Goal: Navigation & Orientation: Find specific page/section

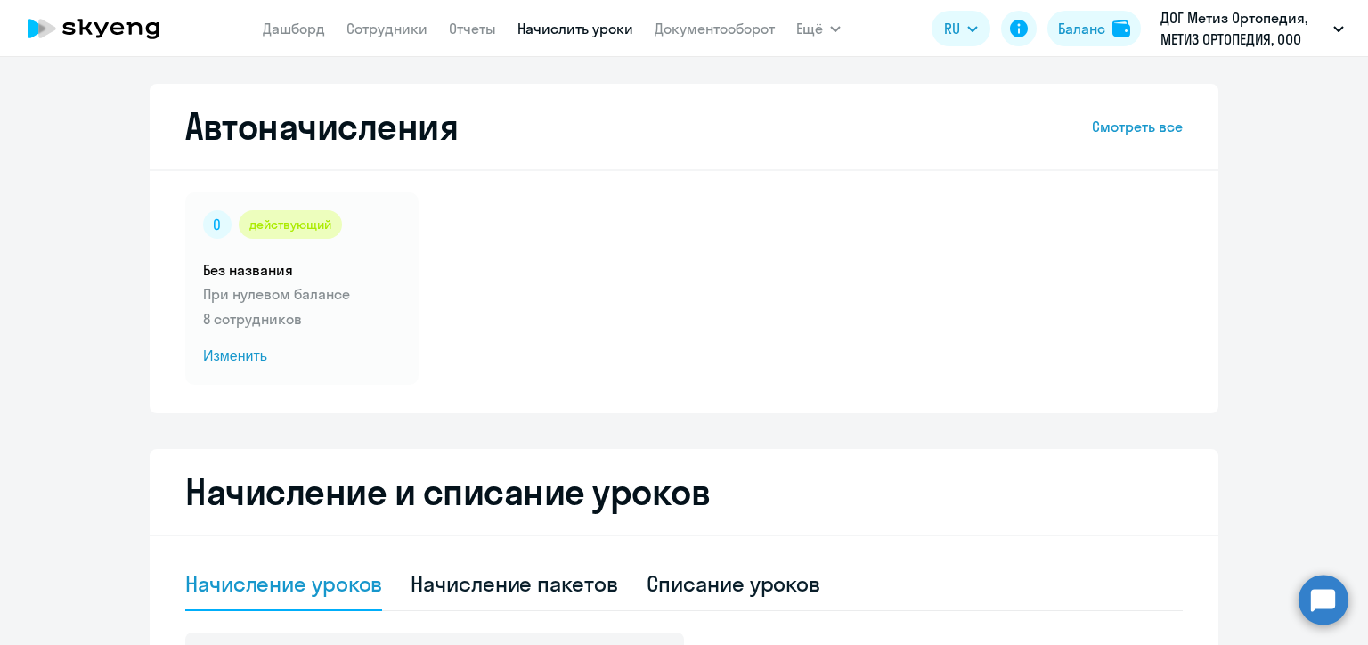
select select "10"
click at [400, 36] on link "Сотрудники" at bounding box center [386, 29] width 81 height 18
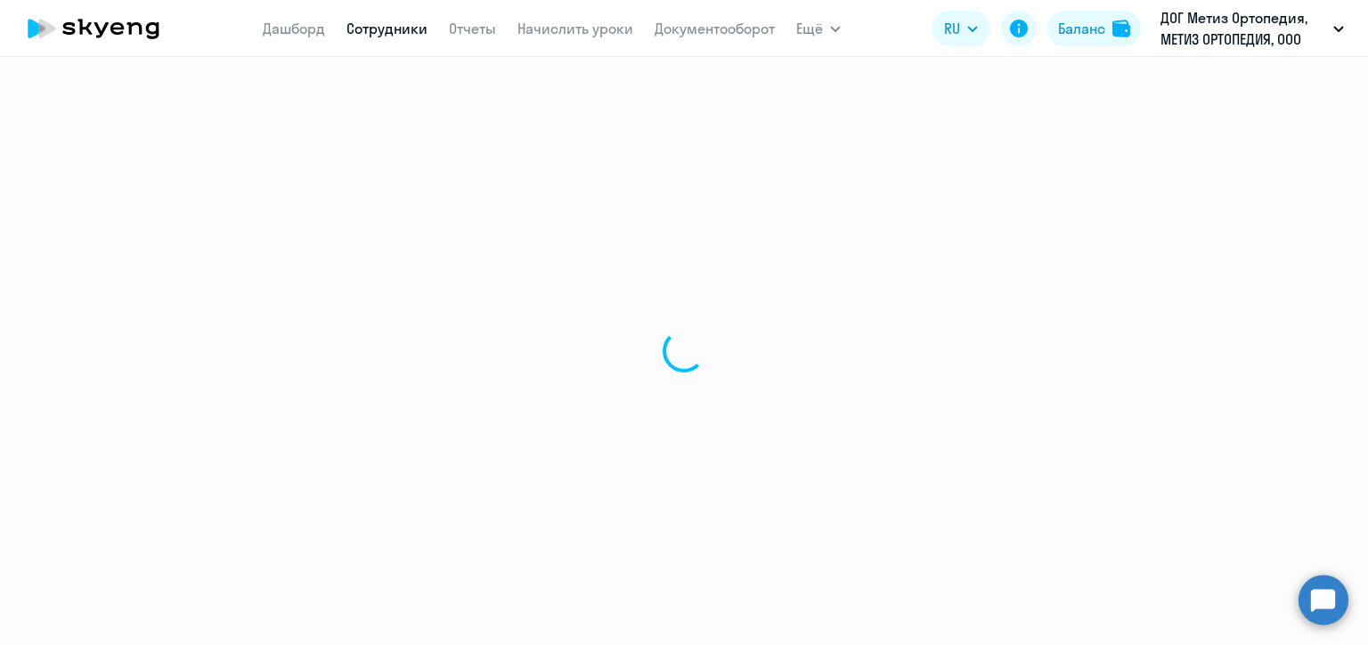
select select "30"
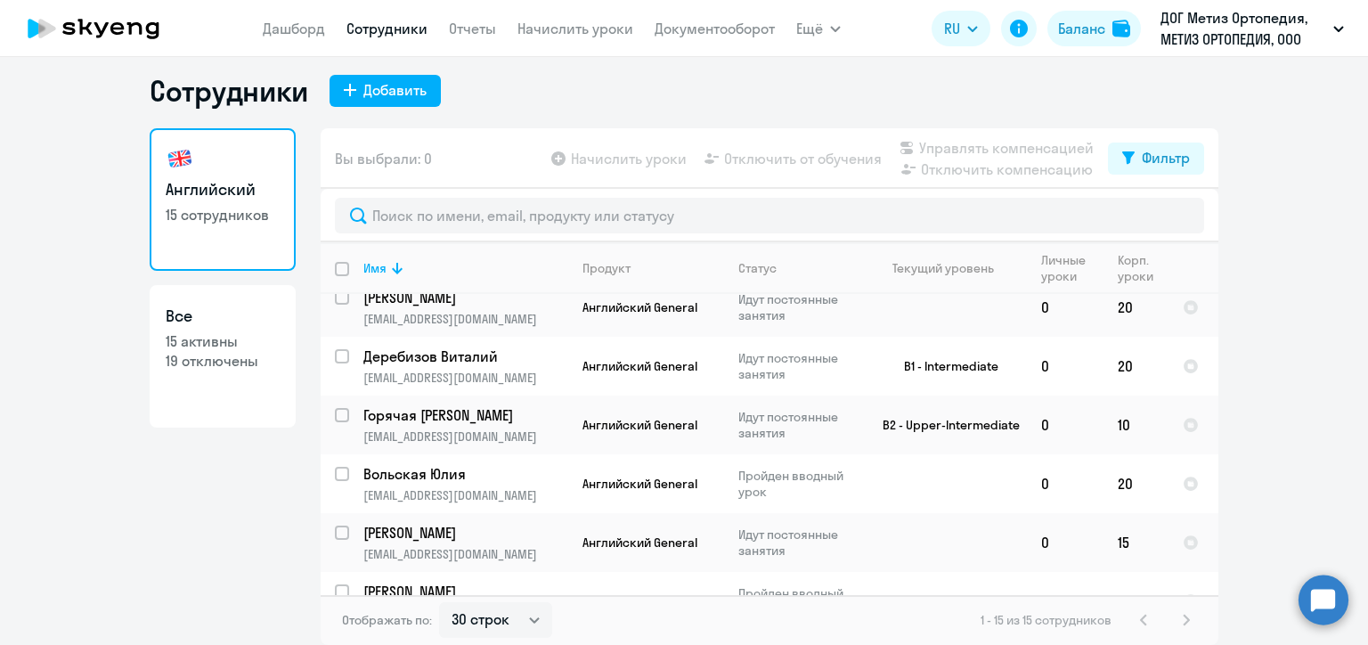
scroll to position [586, 0]
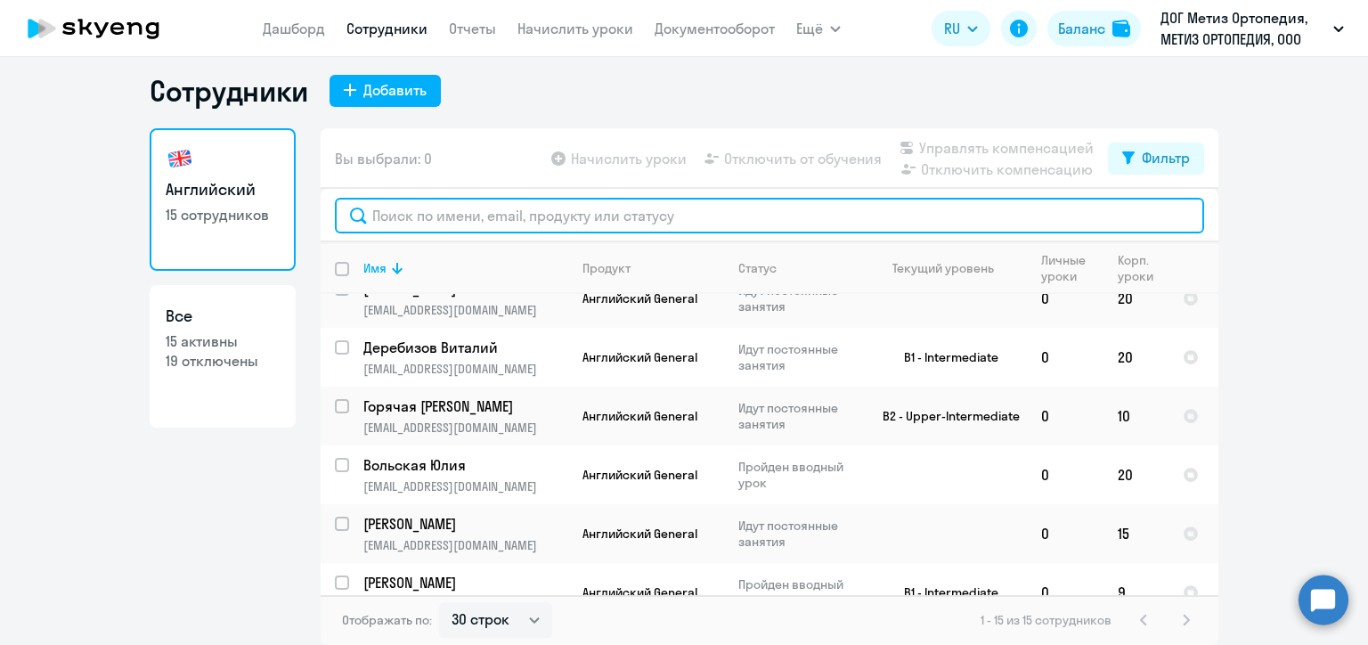
click at [427, 210] on input "text" at bounding box center [769, 216] width 869 height 36
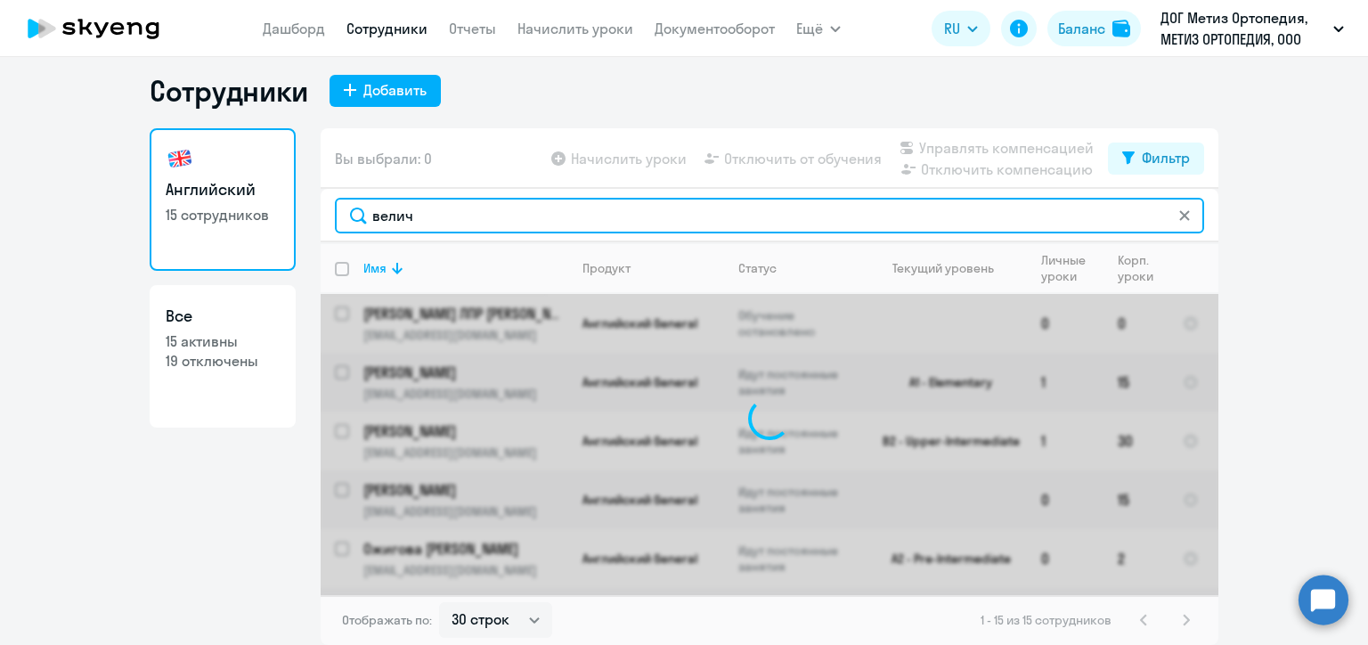
type input "величк"
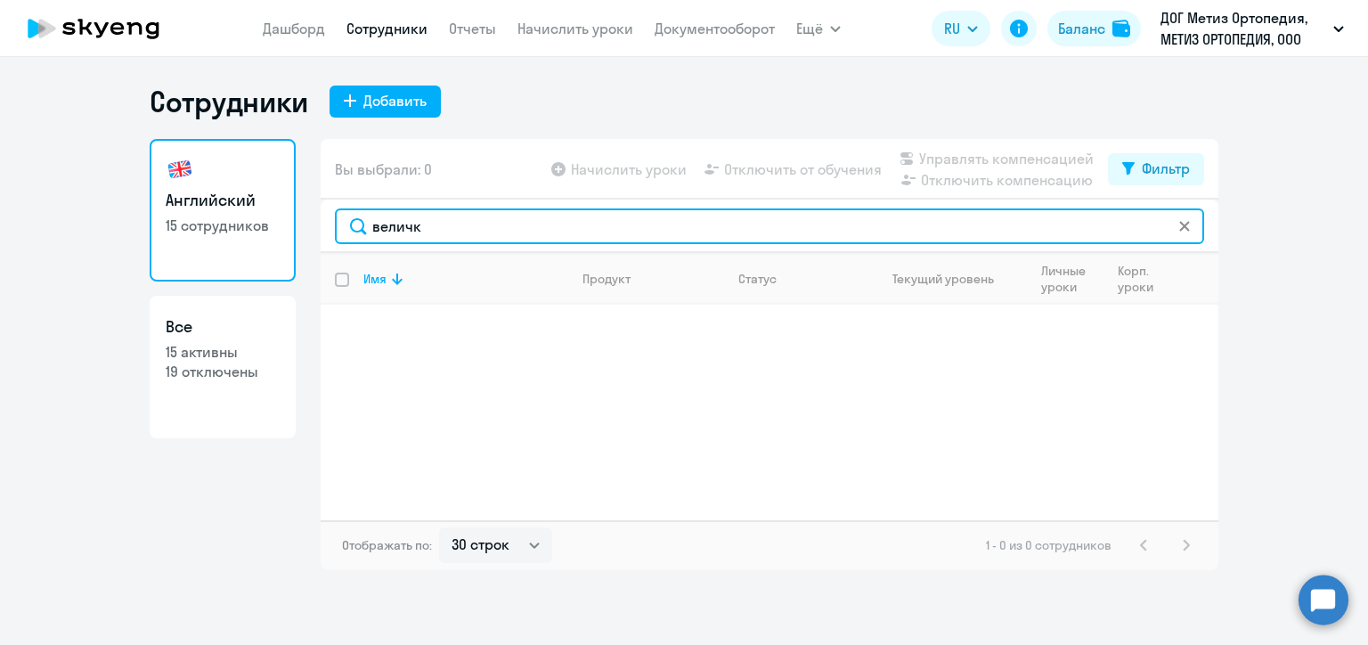
drag, startPoint x: 427, startPoint y: 224, endPoint x: 366, endPoint y: 227, distance: 61.5
click at [366, 227] on input "величк" at bounding box center [769, 226] width 869 height 36
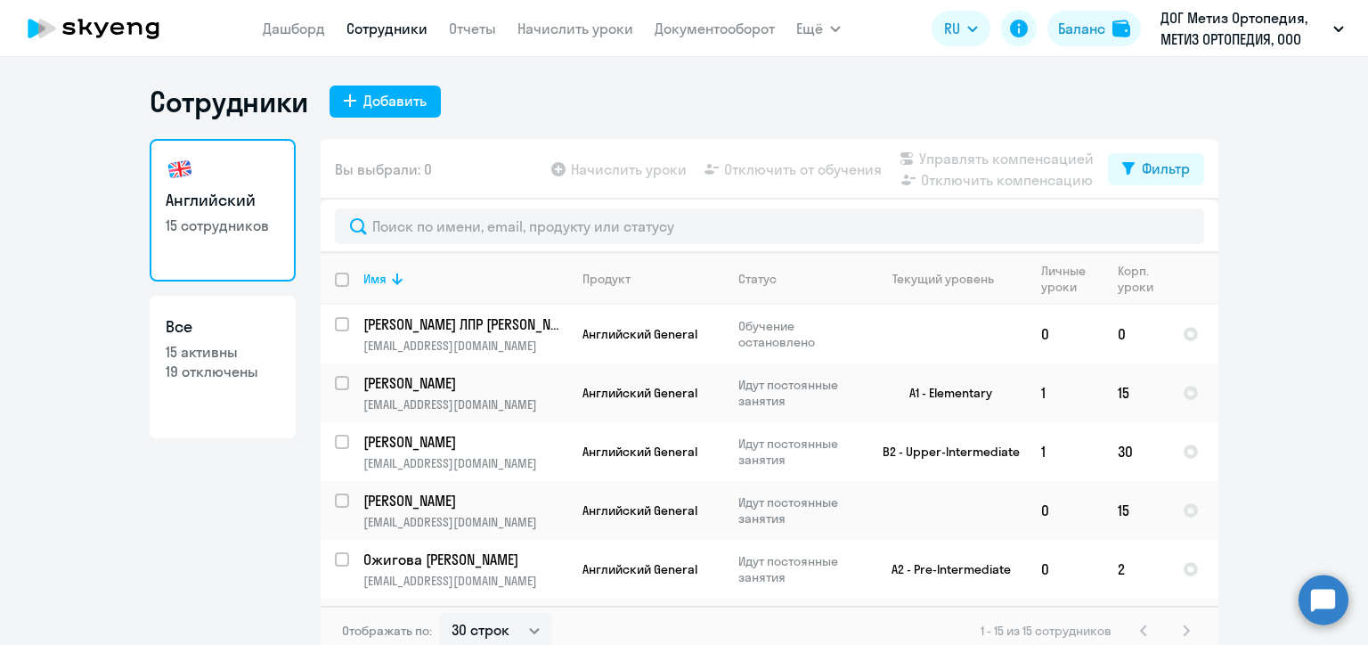
click at [550, 39] on nav "[PERSON_NAME] Отчеты Начислить уроки Документооборот" at bounding box center [519, 29] width 512 height 36
click at [562, 29] on link "Начислить уроки" at bounding box center [575, 29] width 116 height 18
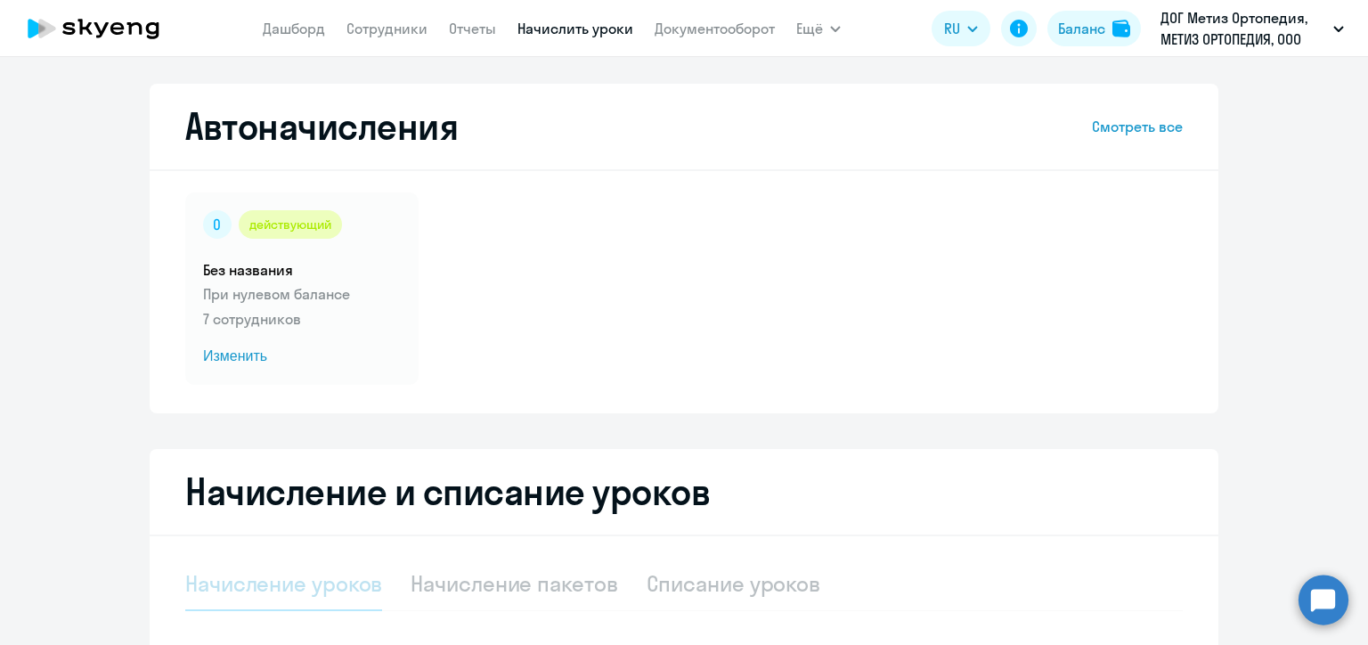
select select "10"
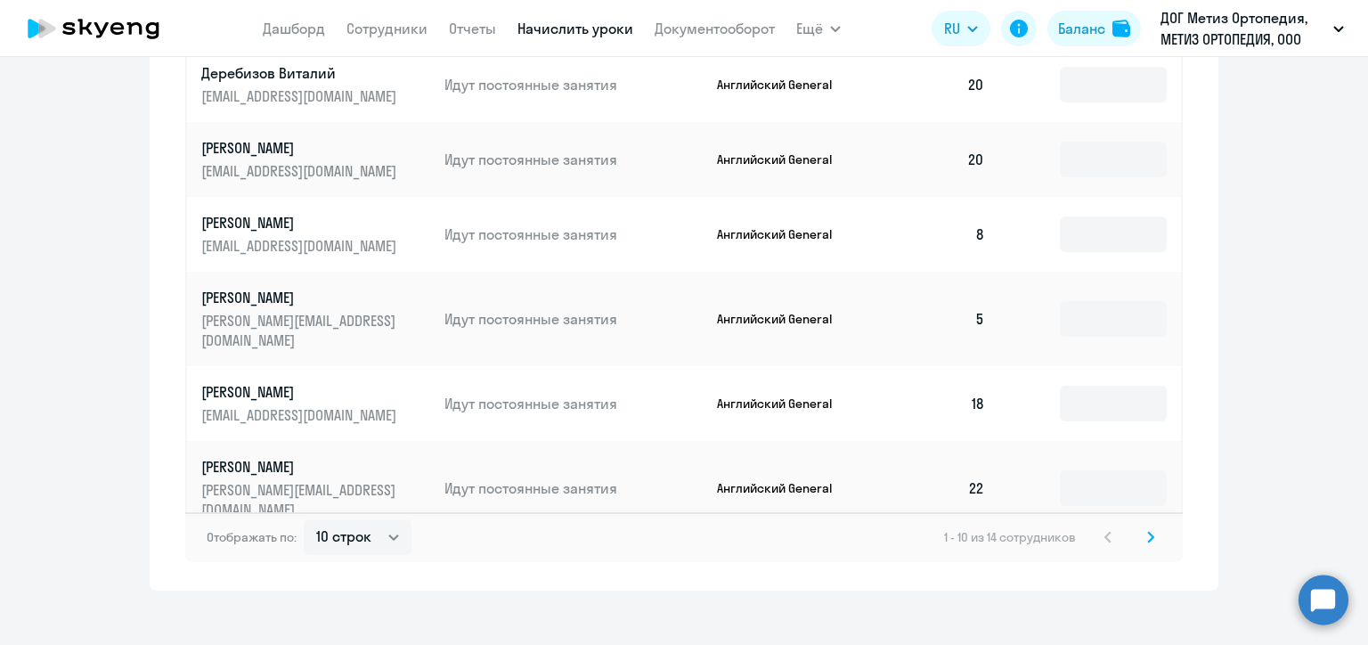
scroll to position [1108, 0]
click at [1144, 527] on svg-icon at bounding box center [1150, 535] width 21 height 21
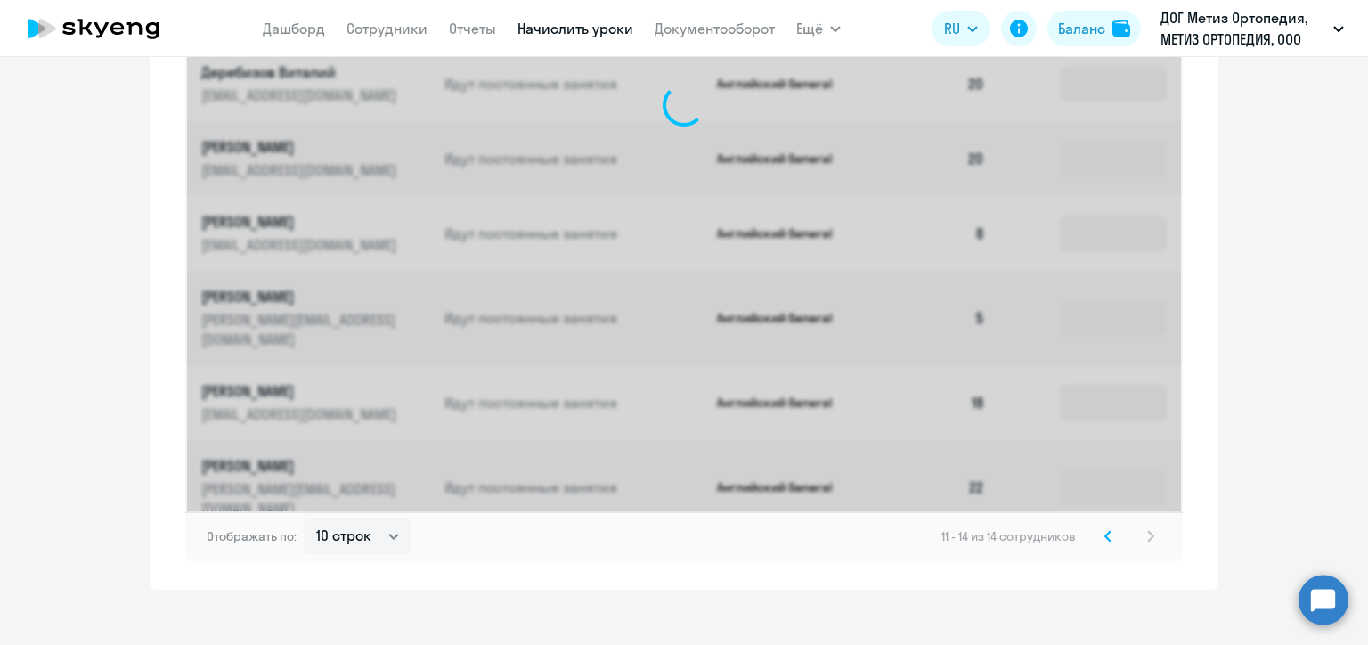
scroll to position [659, 0]
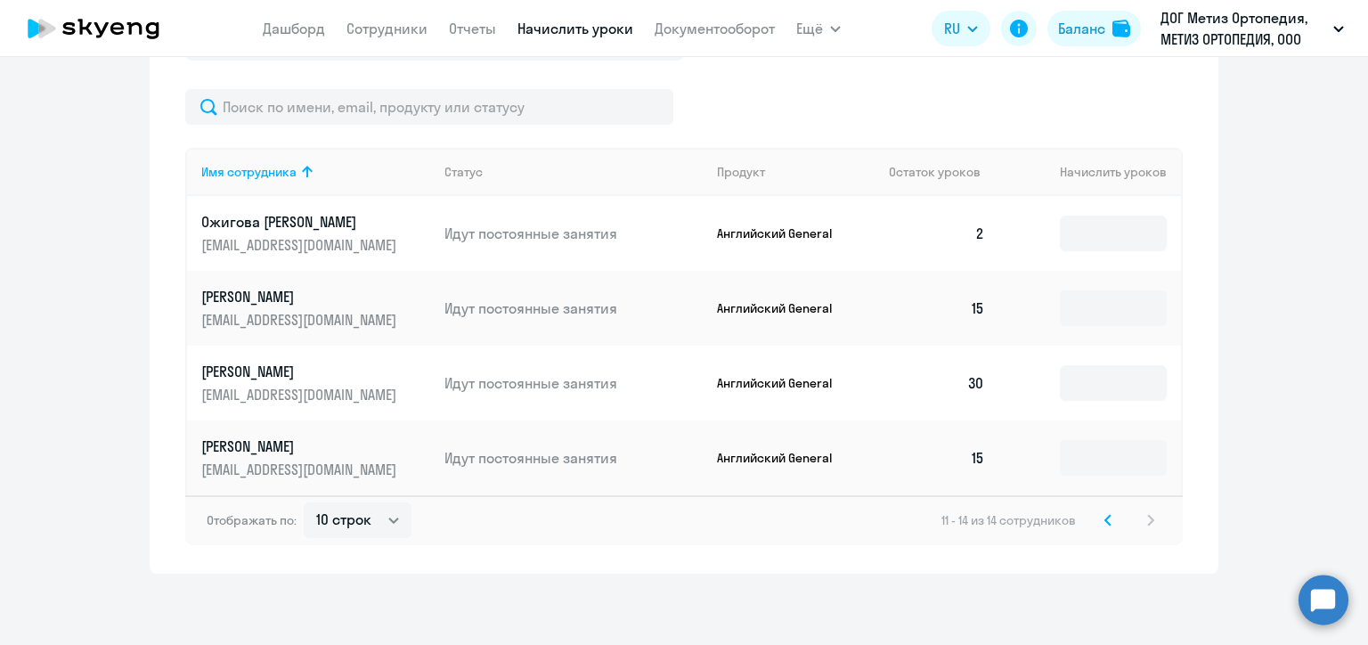
click at [1099, 528] on svg-icon at bounding box center [1107, 519] width 21 height 21
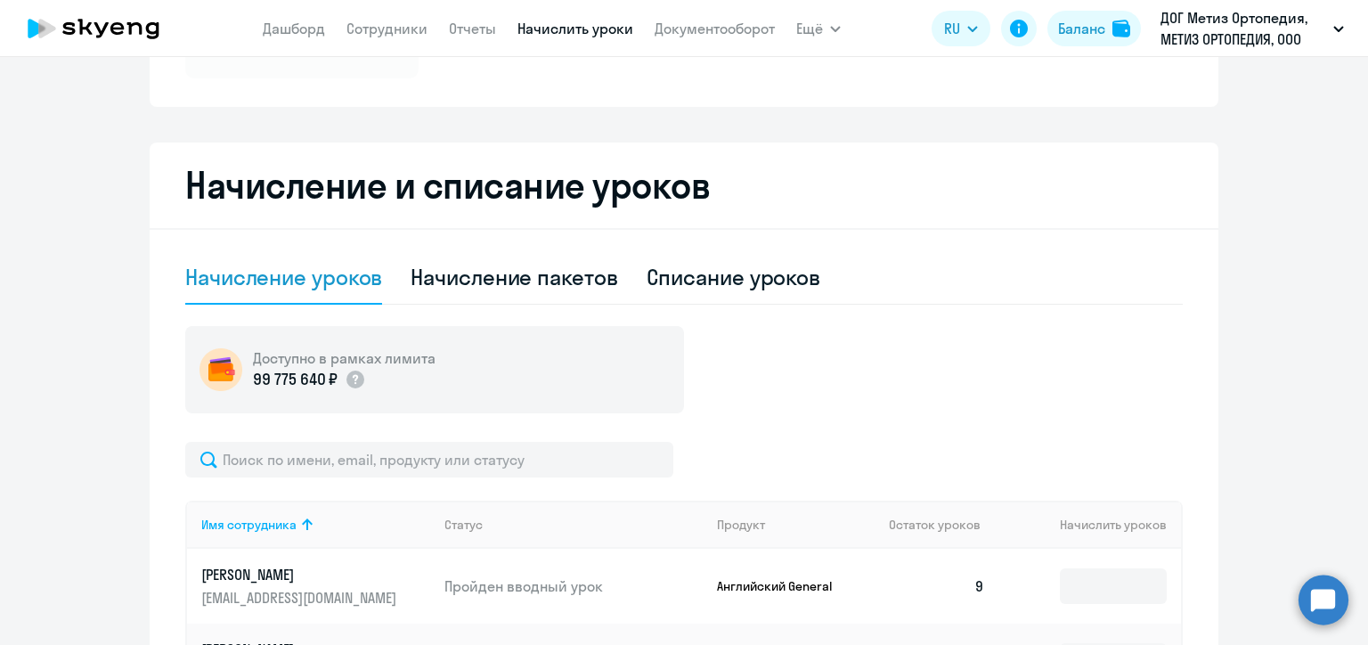
scroll to position [0, 0]
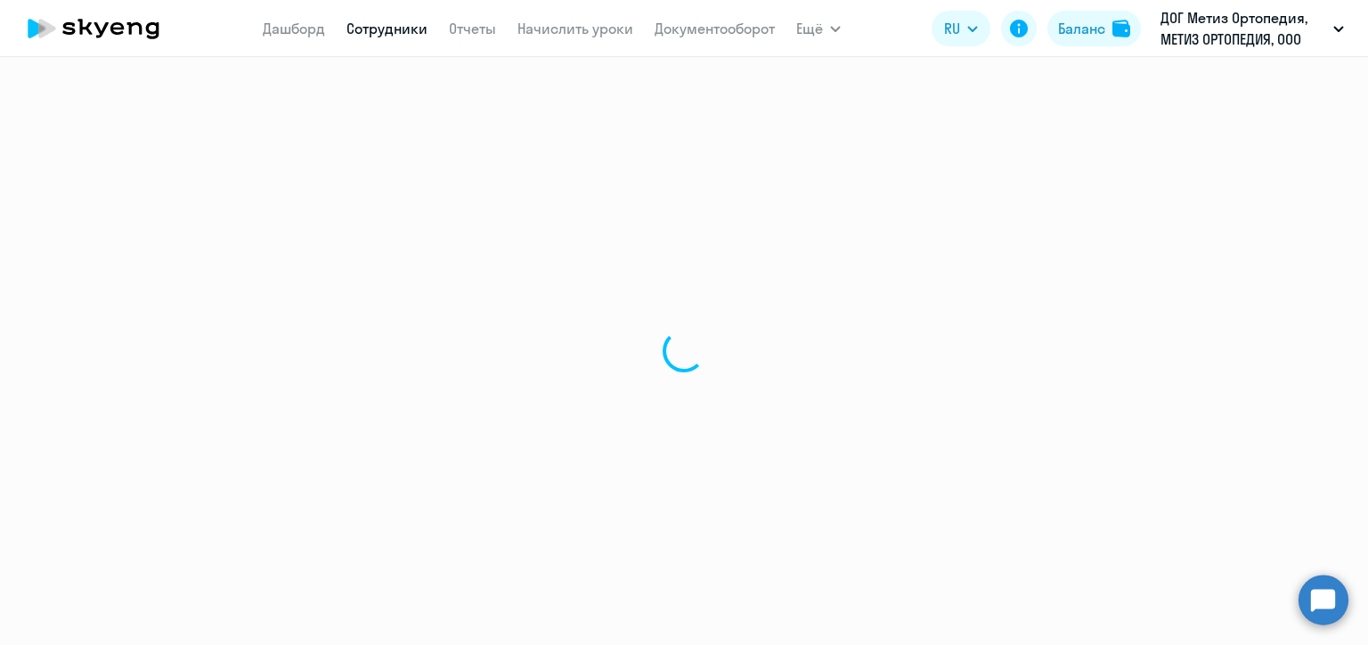
select select "30"
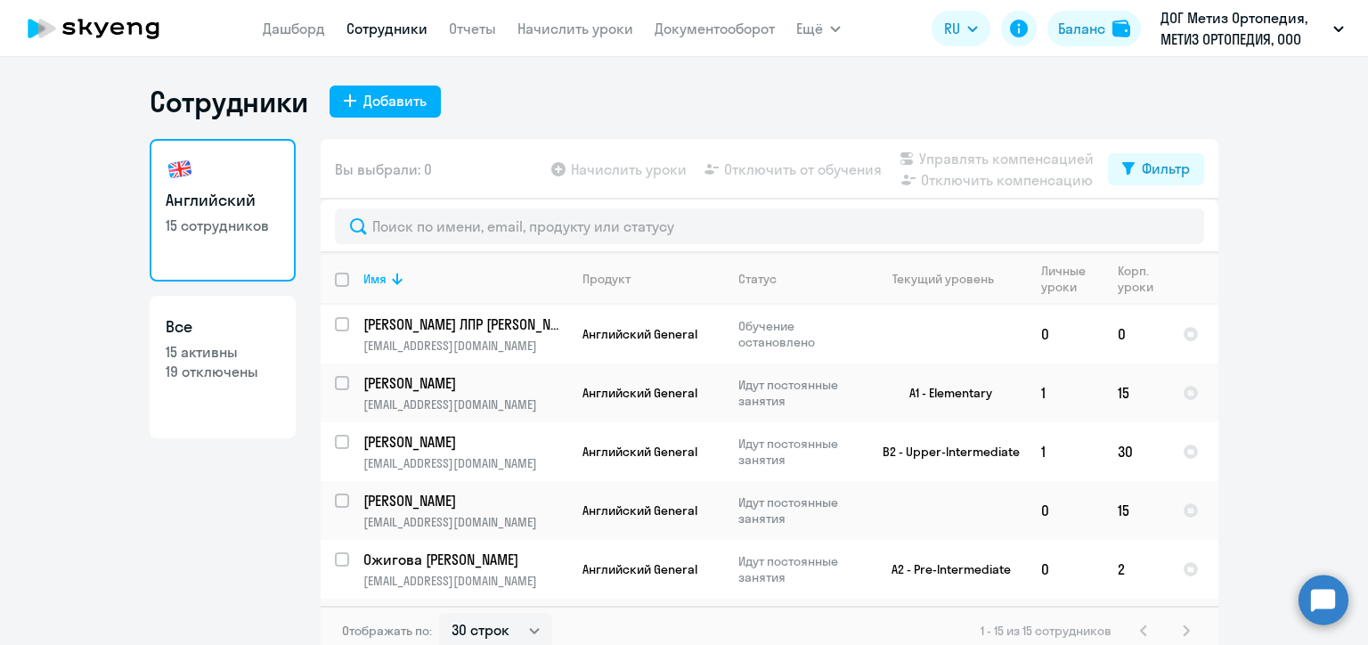
click at [478, 42] on nav "[PERSON_NAME] Отчеты Начислить уроки Документооборот" at bounding box center [519, 29] width 512 height 36
click at [445, 40] on nav "[PERSON_NAME] Отчеты Начислить уроки Документооборот" at bounding box center [519, 29] width 512 height 36
click at [802, 176] on app-table-action-button "Отключить от обучения" at bounding box center [791, 169] width 181 height 21
click at [471, 25] on link "Отчеты" at bounding box center [472, 29] width 47 height 18
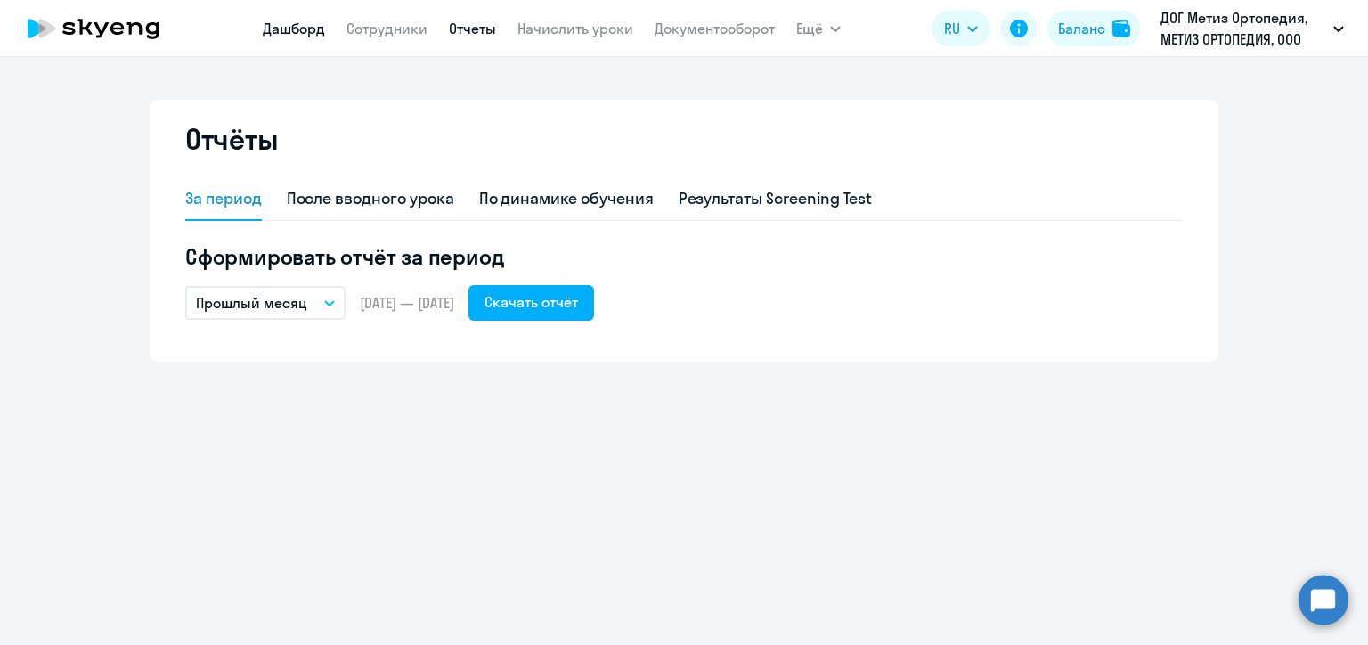
click at [293, 30] on link "Дашборд" at bounding box center [294, 29] width 62 height 18
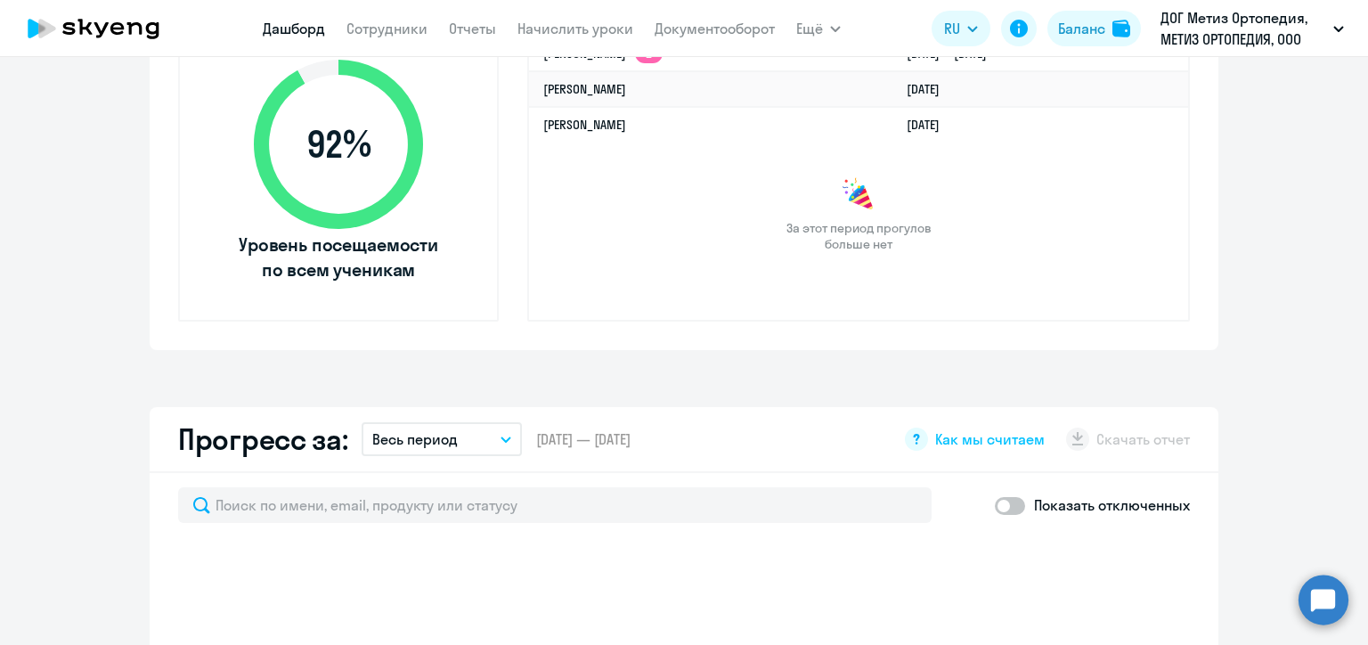
scroll to position [534, 0]
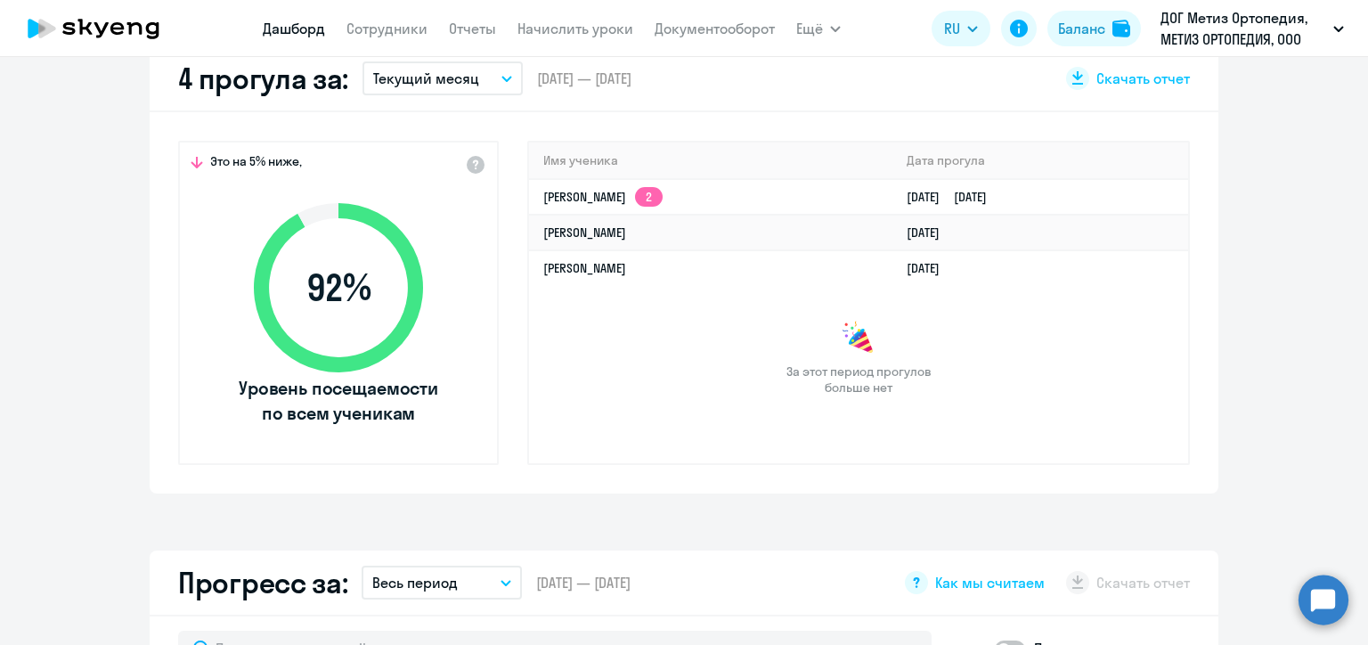
select select "30"
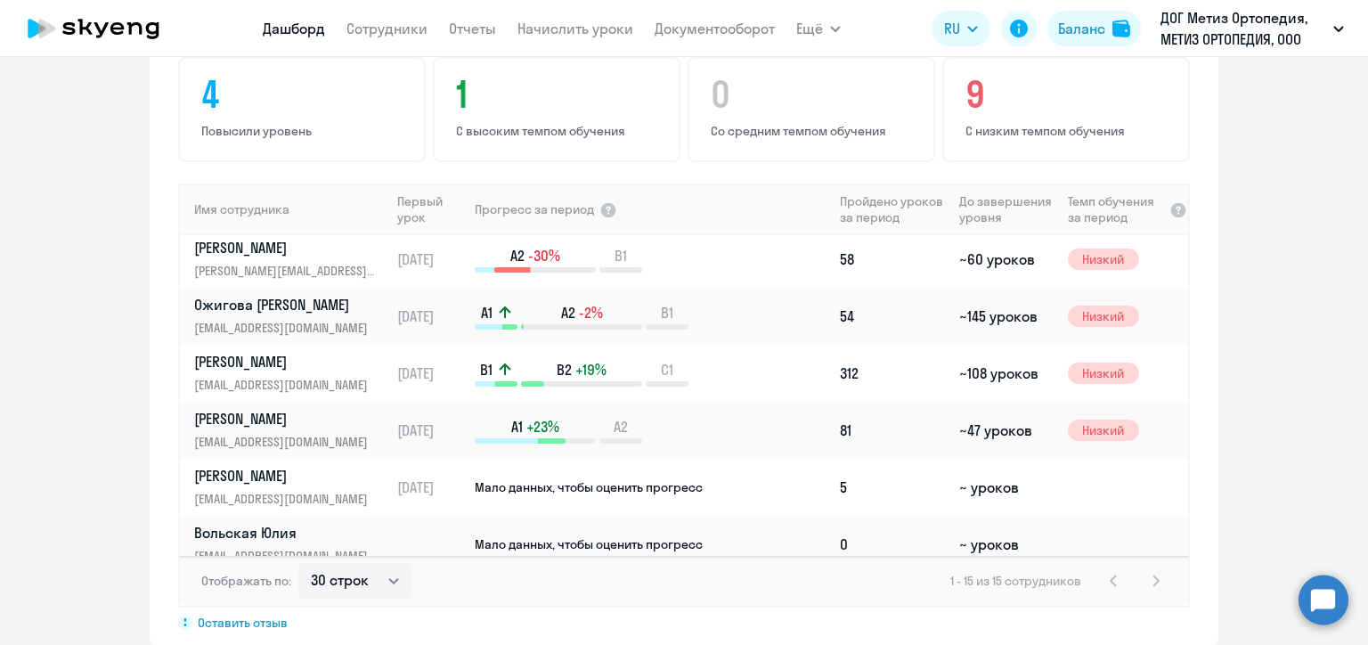
scroll to position [356, 0]
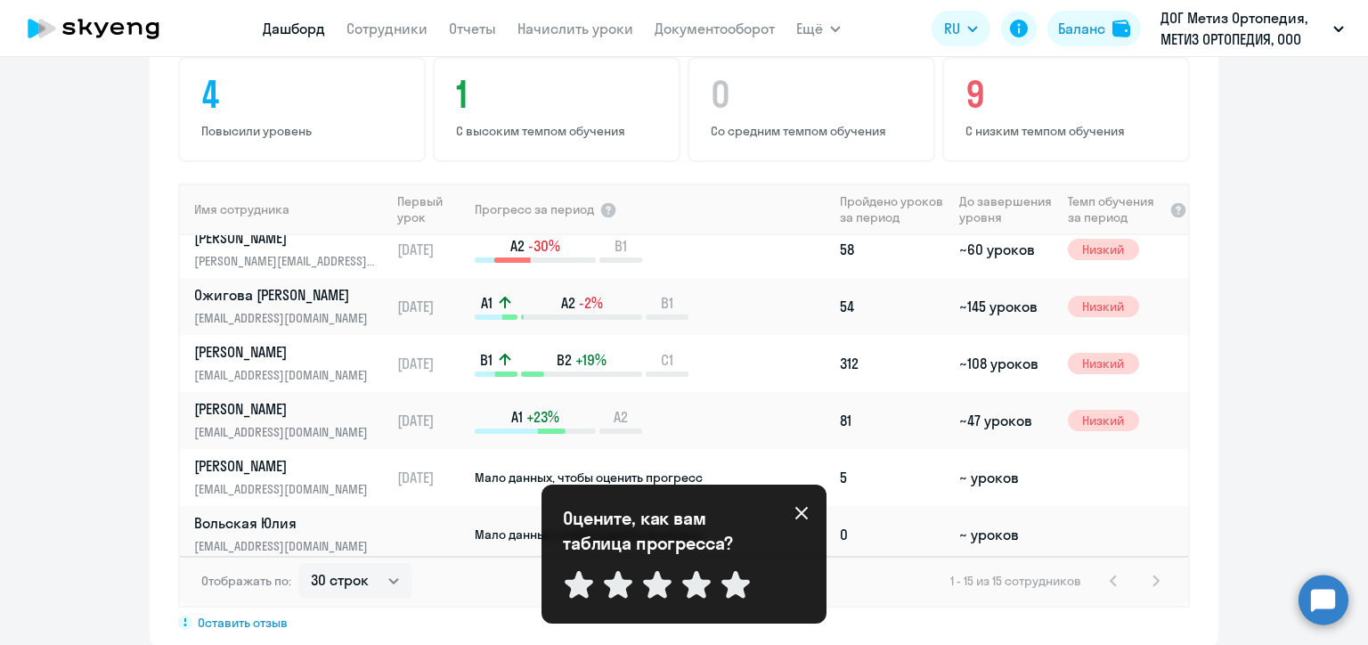
click at [800, 511] on icon at bounding box center [801, 513] width 12 height 12
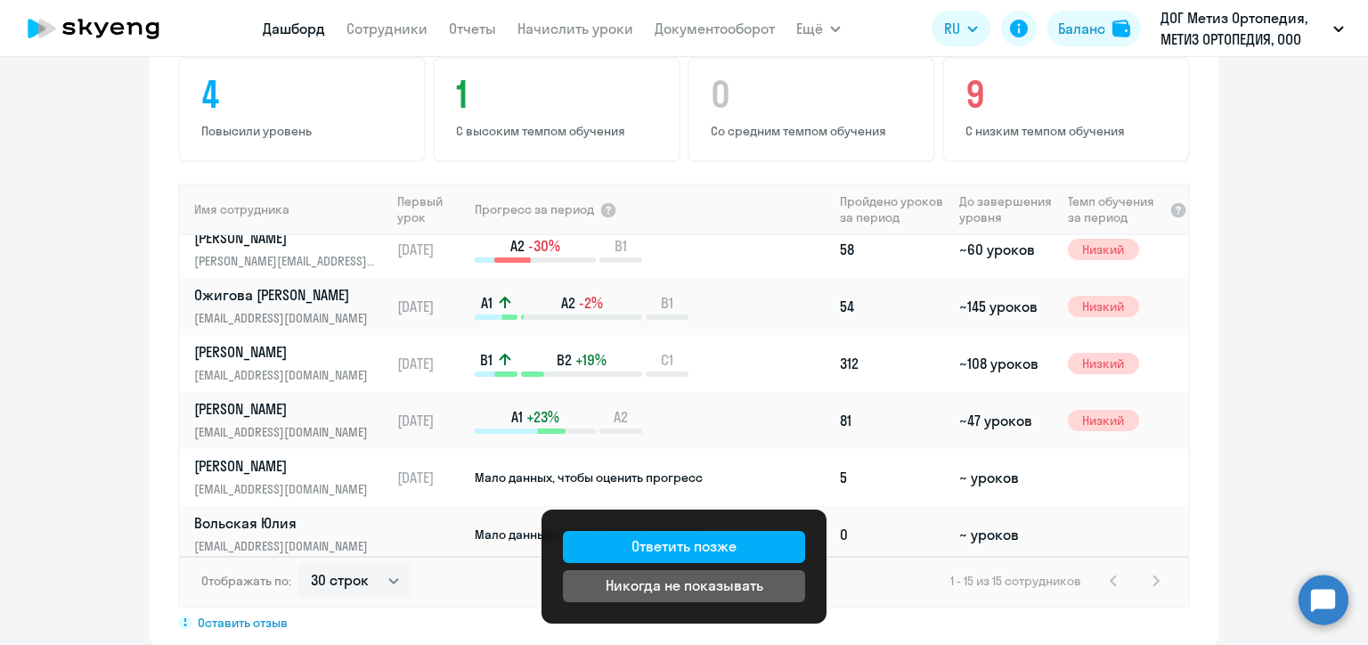
click at [1225, 433] on app-progress-dashboard "Прогресс за: Весь период – [DATE] — [DATE] Как мы считаем Скачать отчет Показат…" at bounding box center [684, 286] width 1368 height 718
click at [1226, 349] on app-progress-dashboard "Прогресс за: Весь период – [DATE] — [DATE] Как мы считаем Скачать отчет Показат…" at bounding box center [684, 286] width 1368 height 718
